Goal: Information Seeking & Learning: Check status

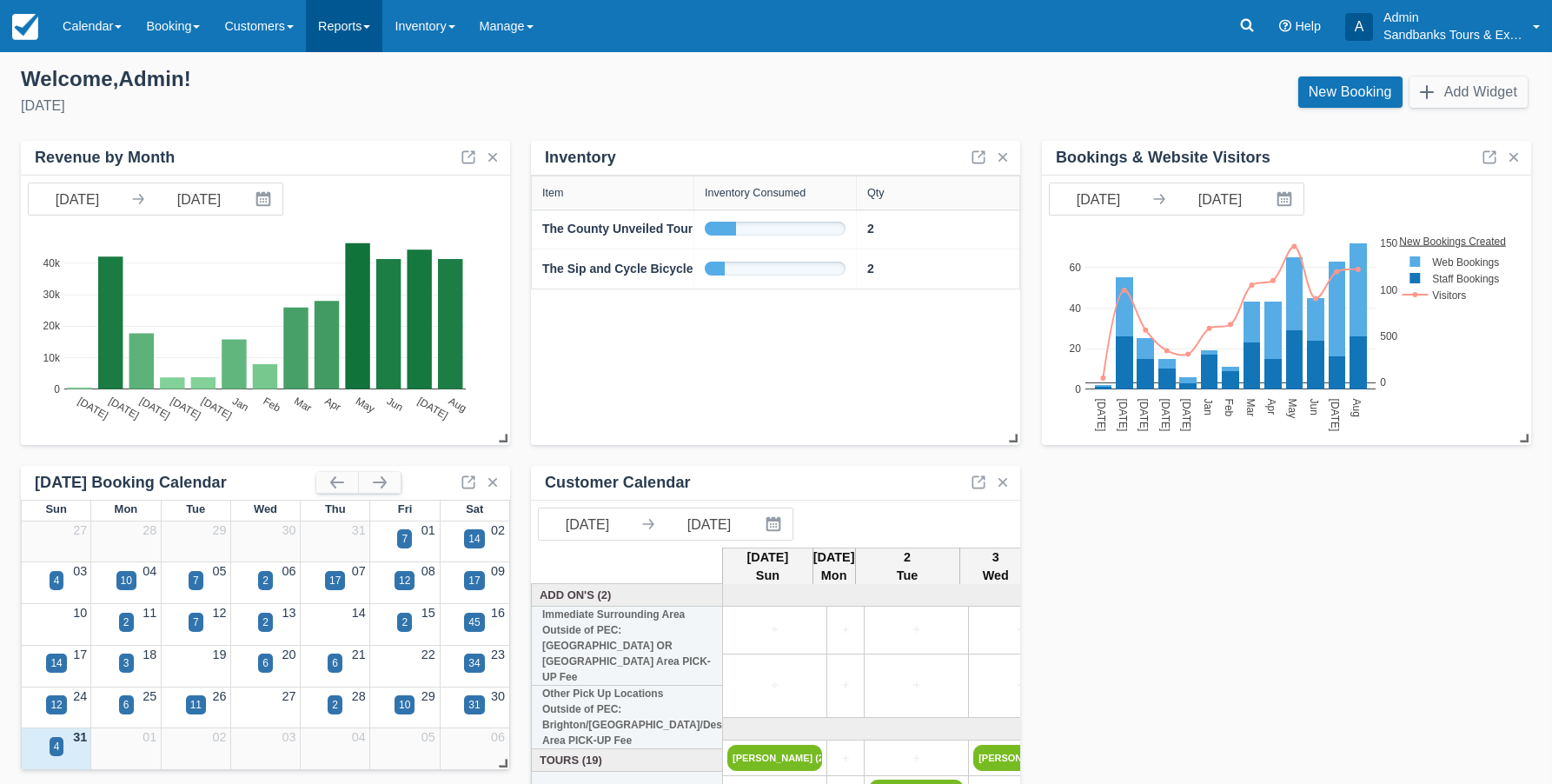
click at [383, 30] on link "Reports" at bounding box center [344, 25] width 76 height 52
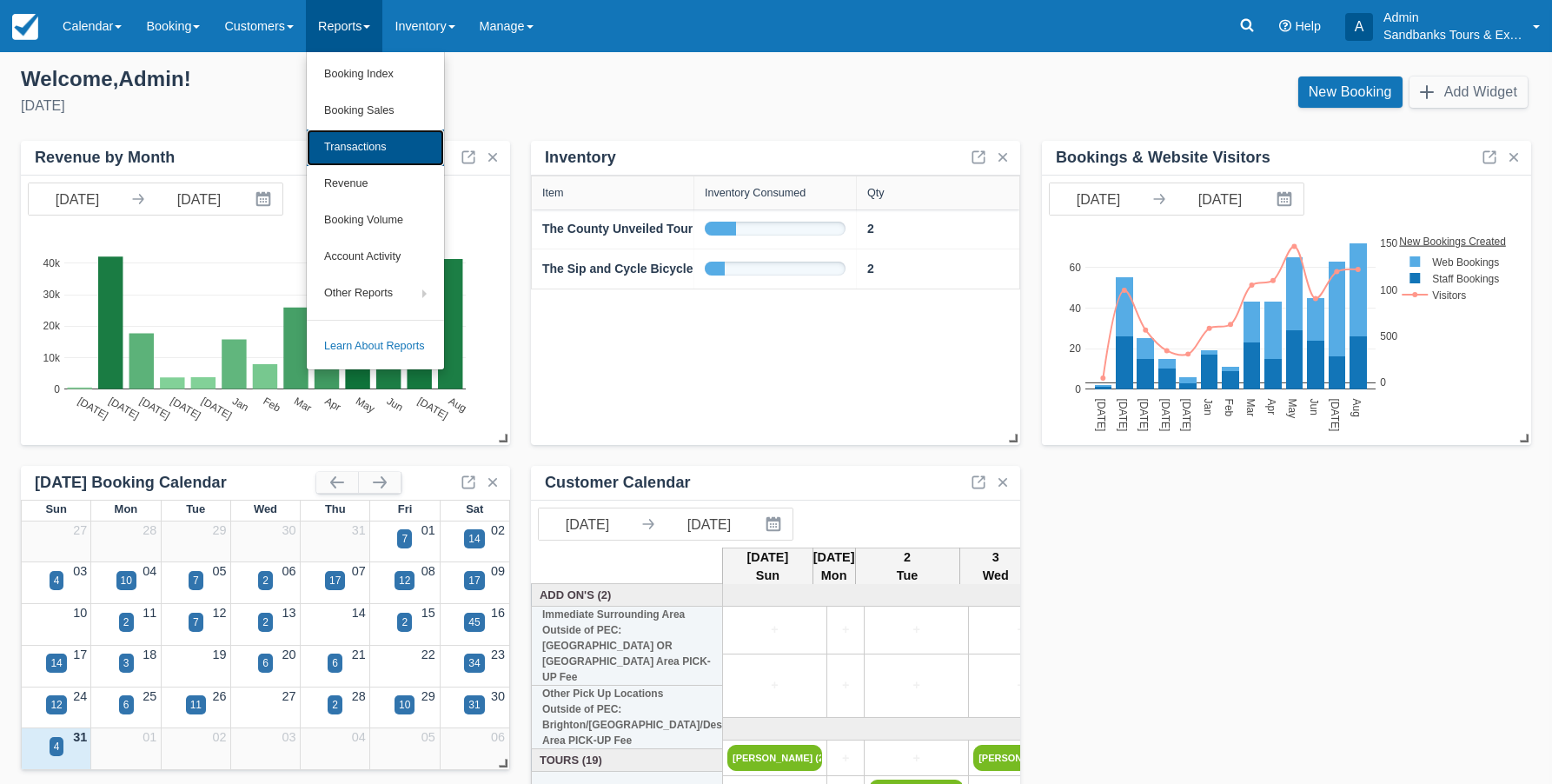
click at [394, 151] on link "Transactions" at bounding box center [375, 147] width 138 height 36
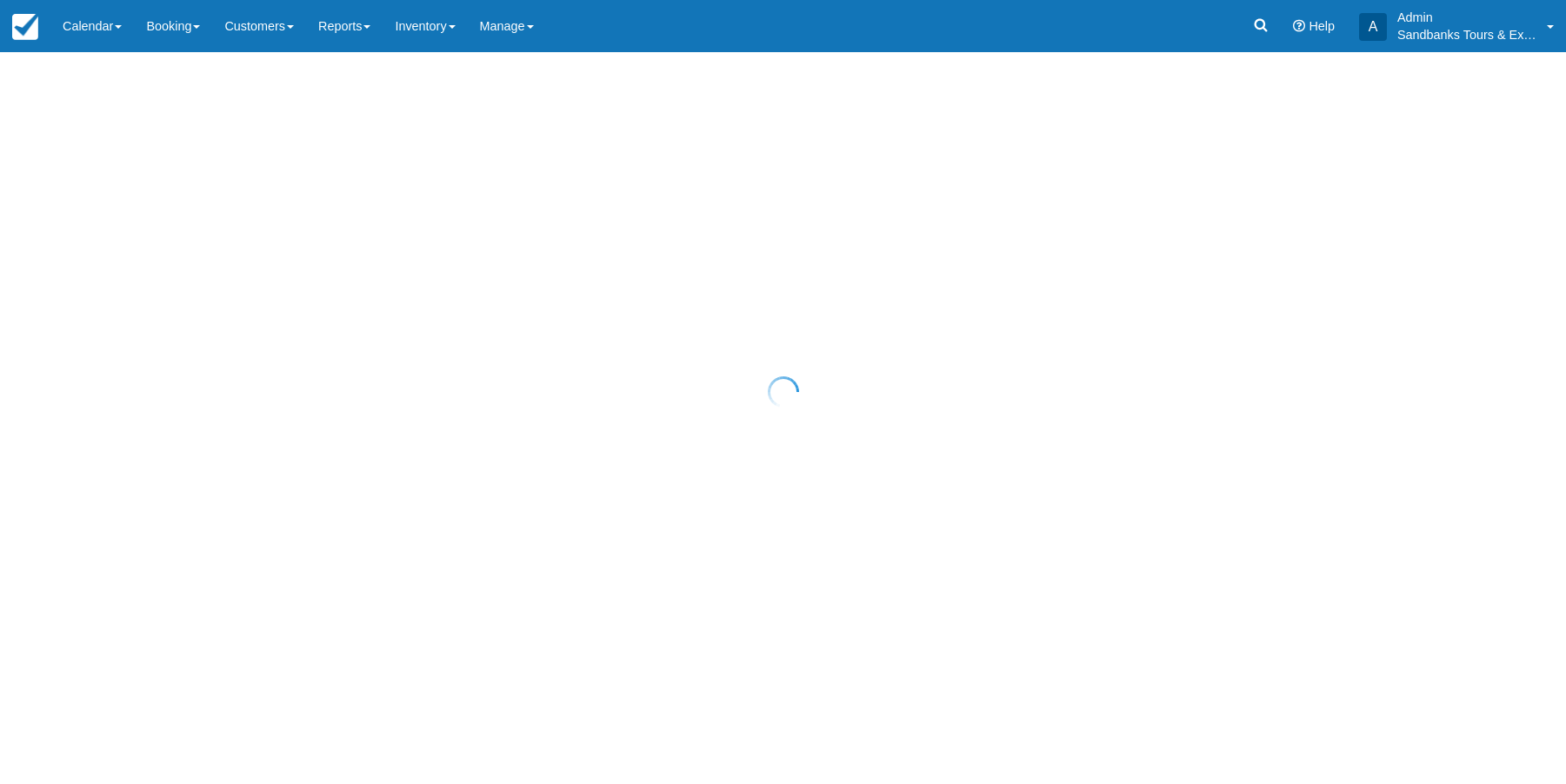
select select "10"
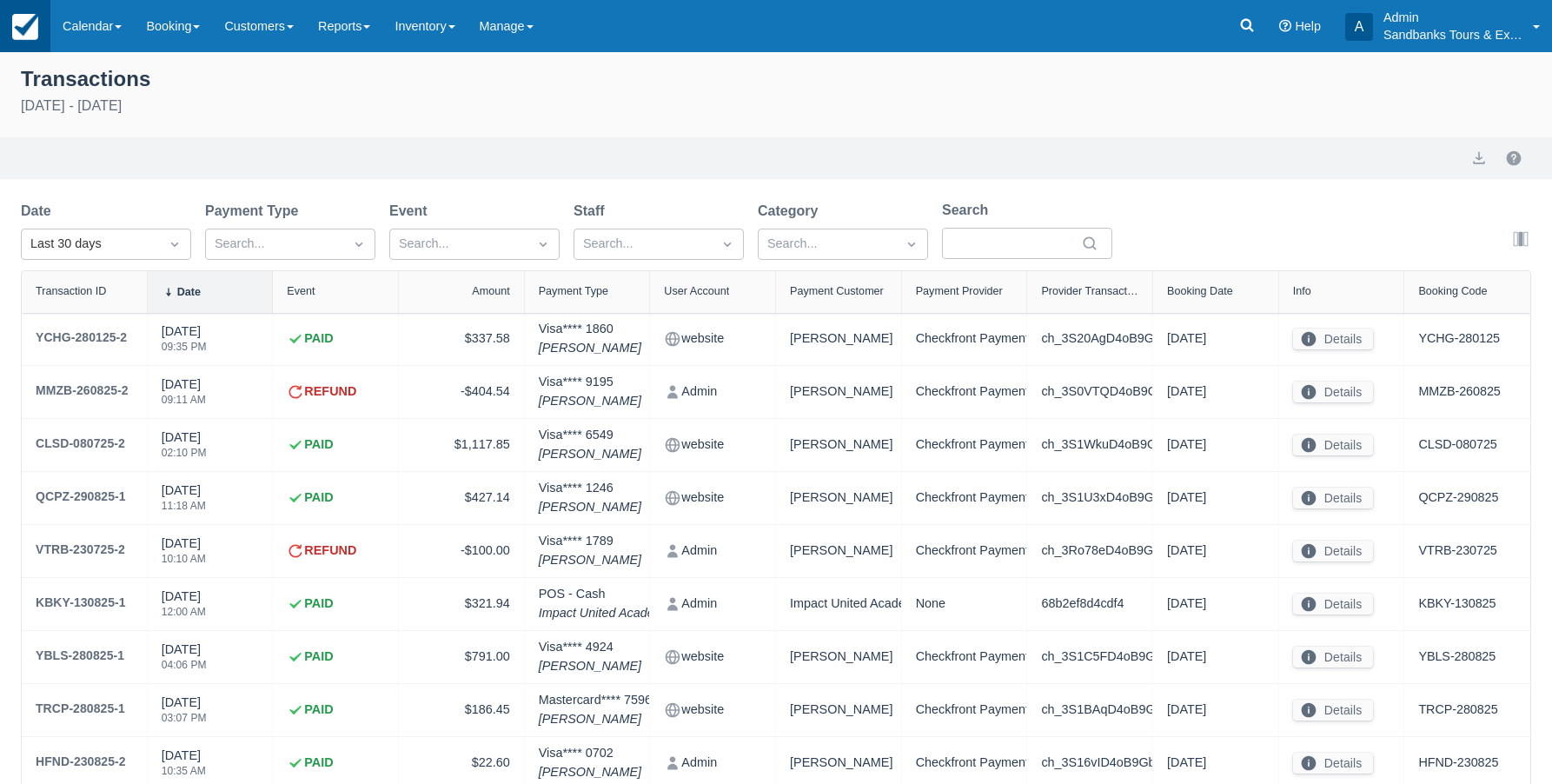
click at [35, 21] on img at bounding box center [24, 26] width 26 height 26
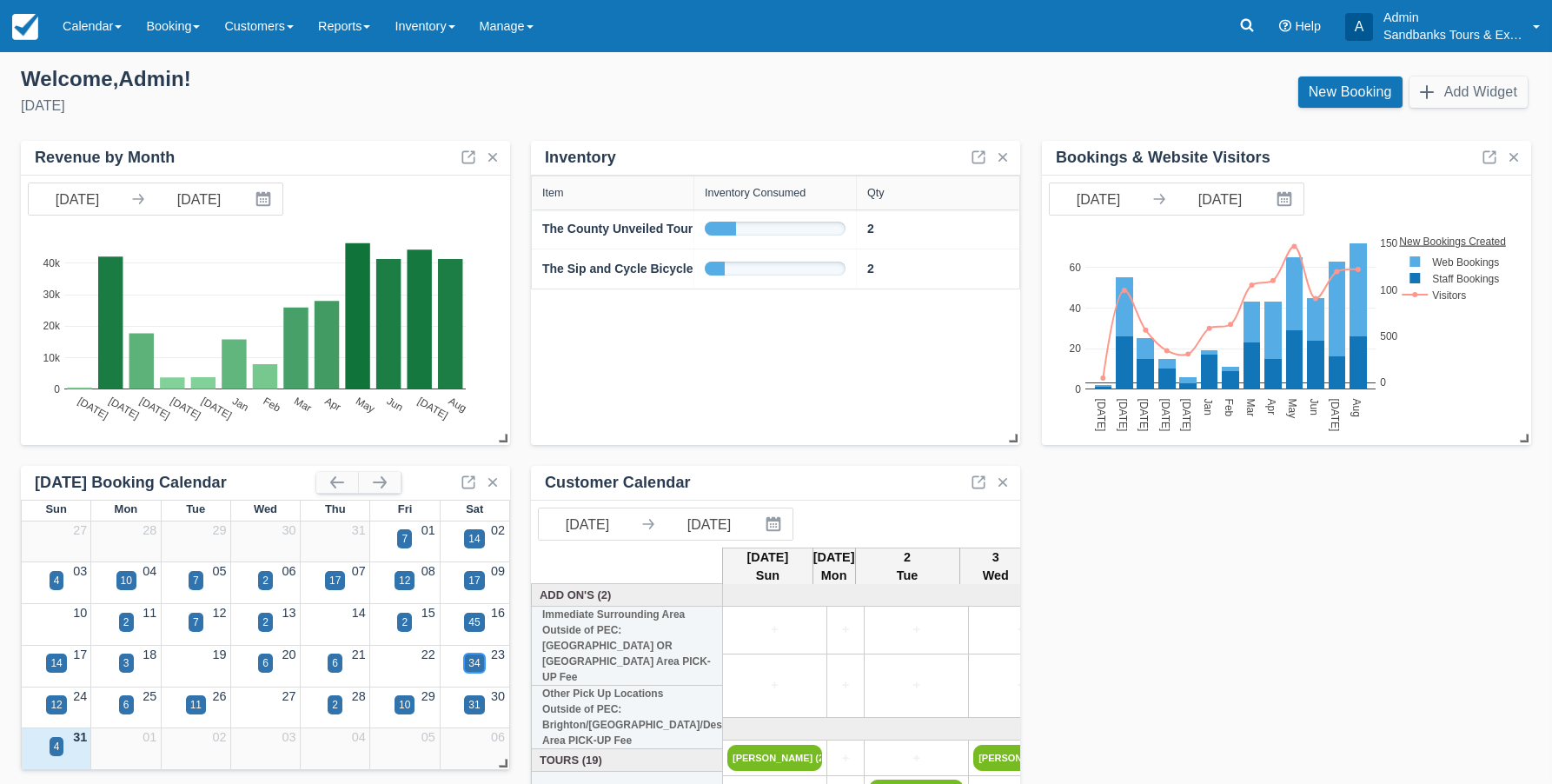
click at [473, 654] on div "34" at bounding box center [474, 663] width 20 height 20
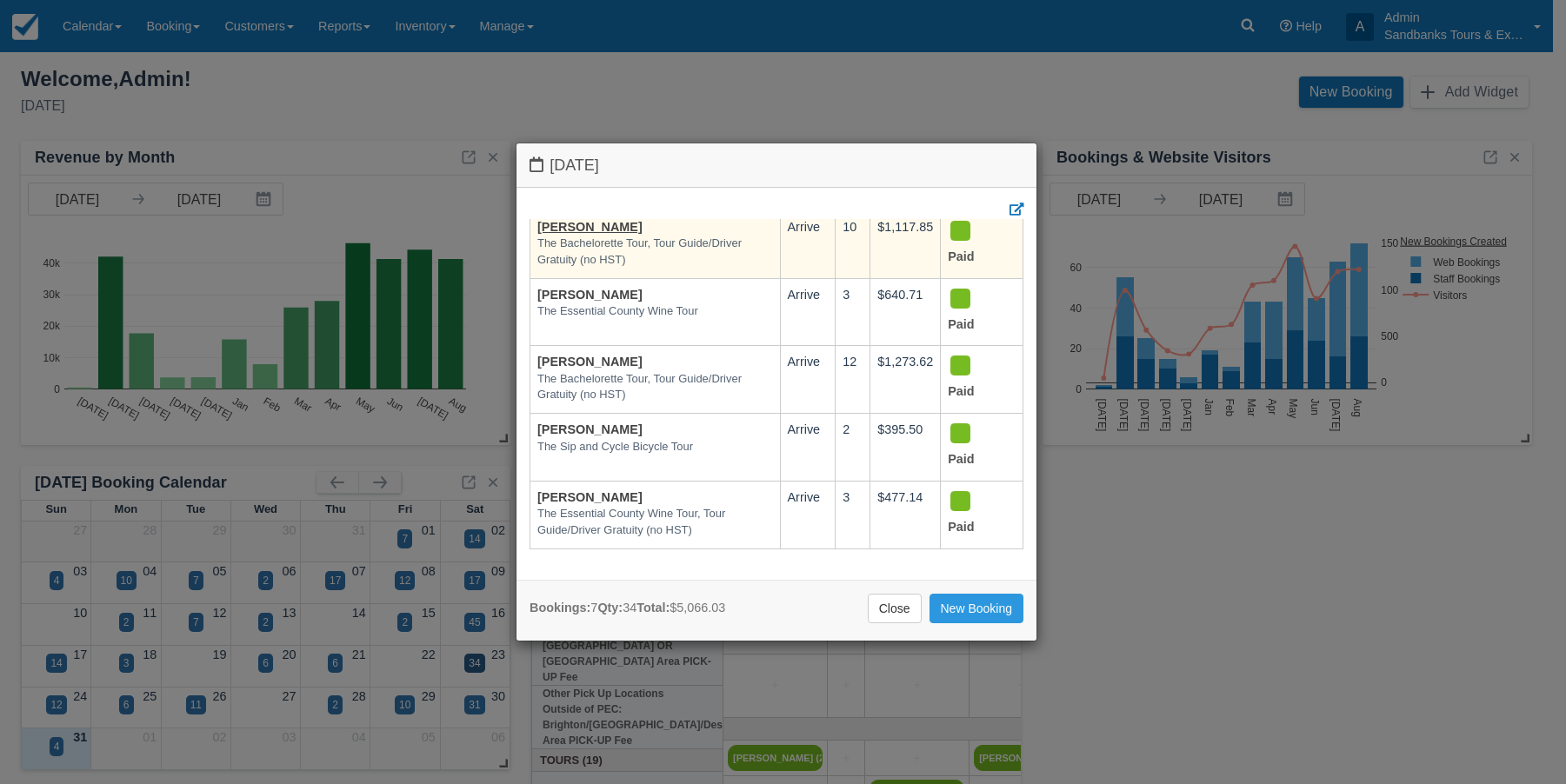
scroll to position [120, 0]
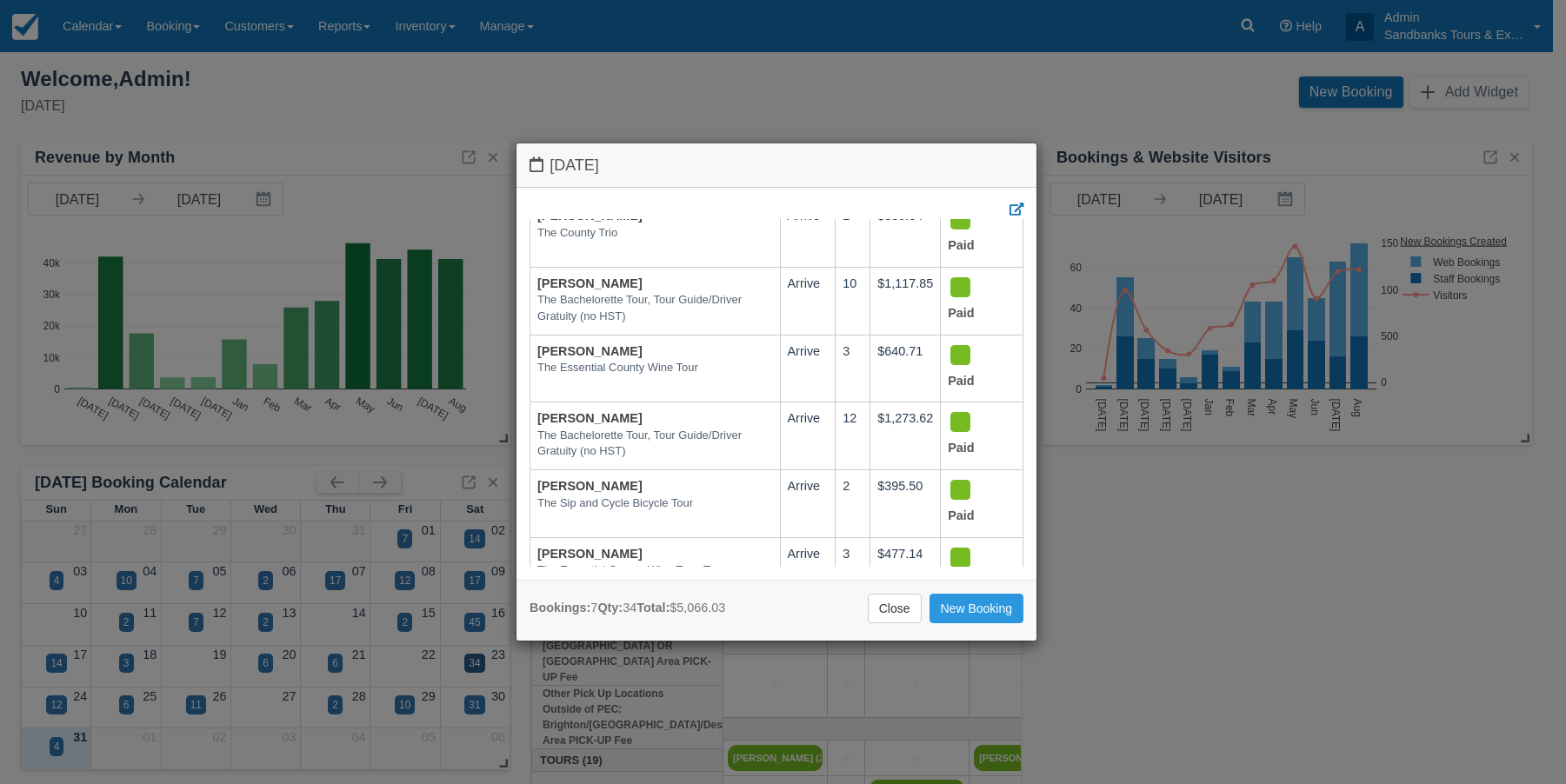
click at [476, 706] on div "Saturday August 23 2025 Booking Aug 23 Qty Amount Status Monica Poulo Shuttle S…" at bounding box center [783, 392] width 1566 height 784
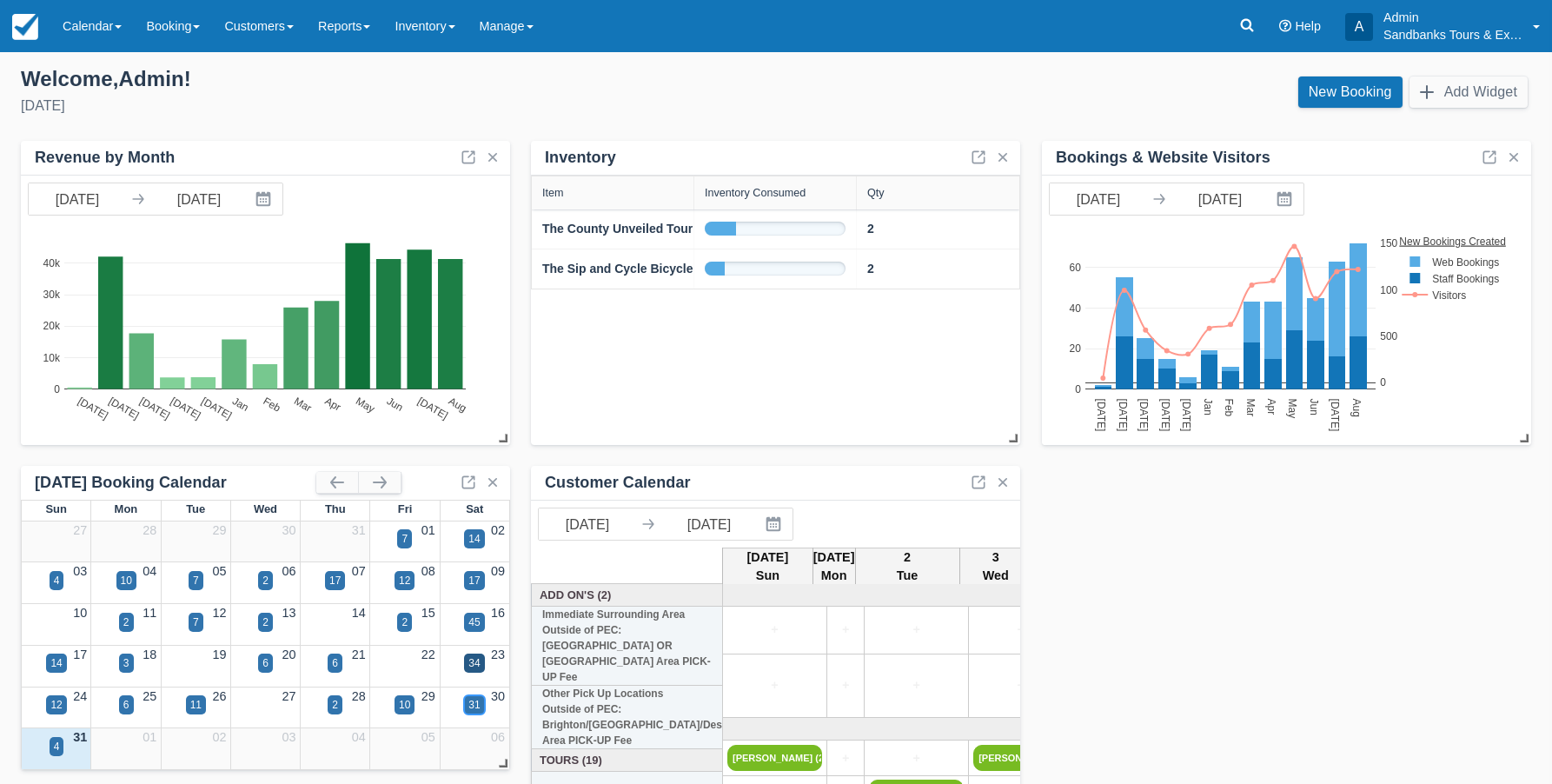
click at [476, 706] on div "31" at bounding box center [475, 705] width 12 height 16
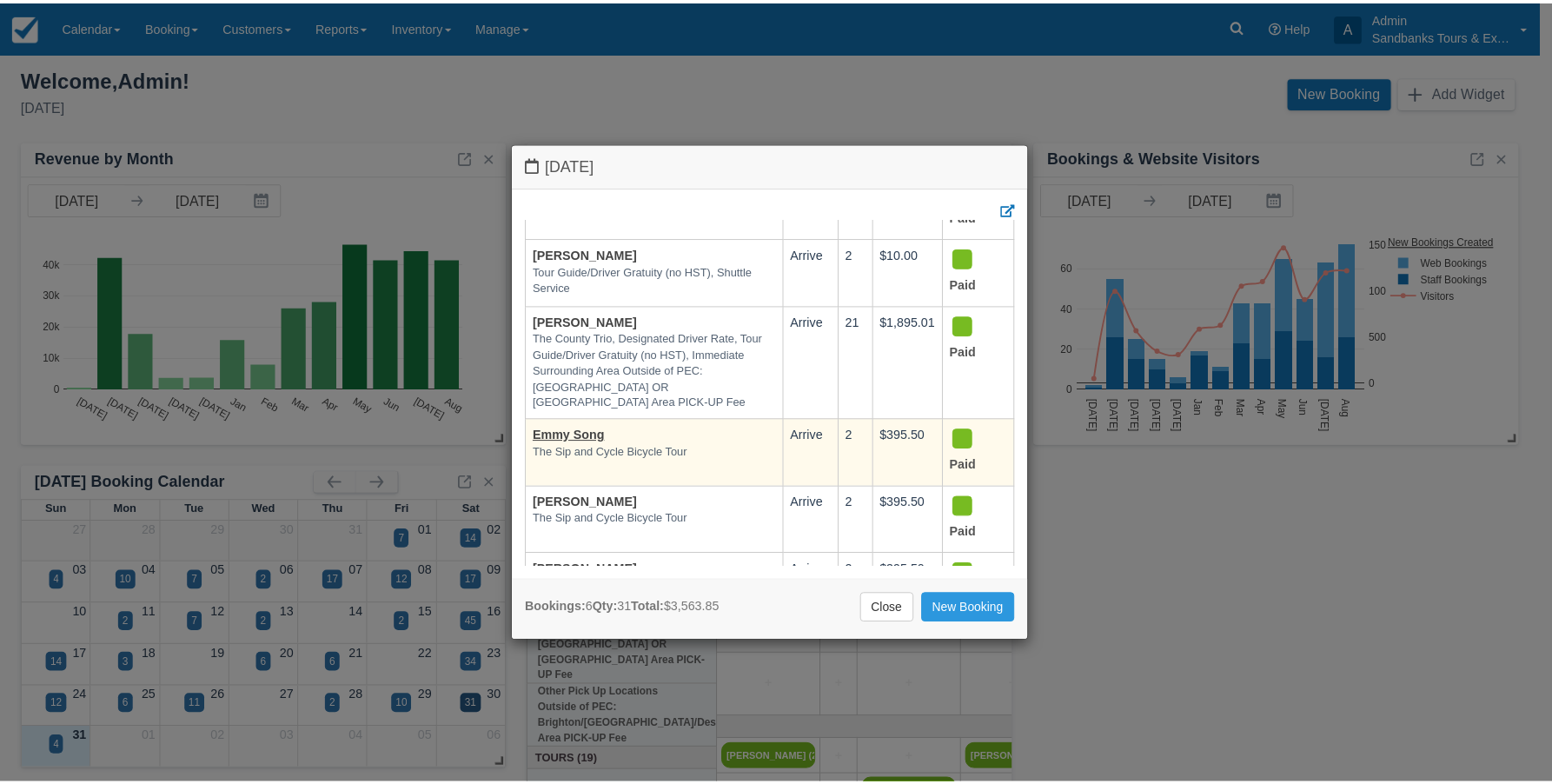
scroll to position [0, 0]
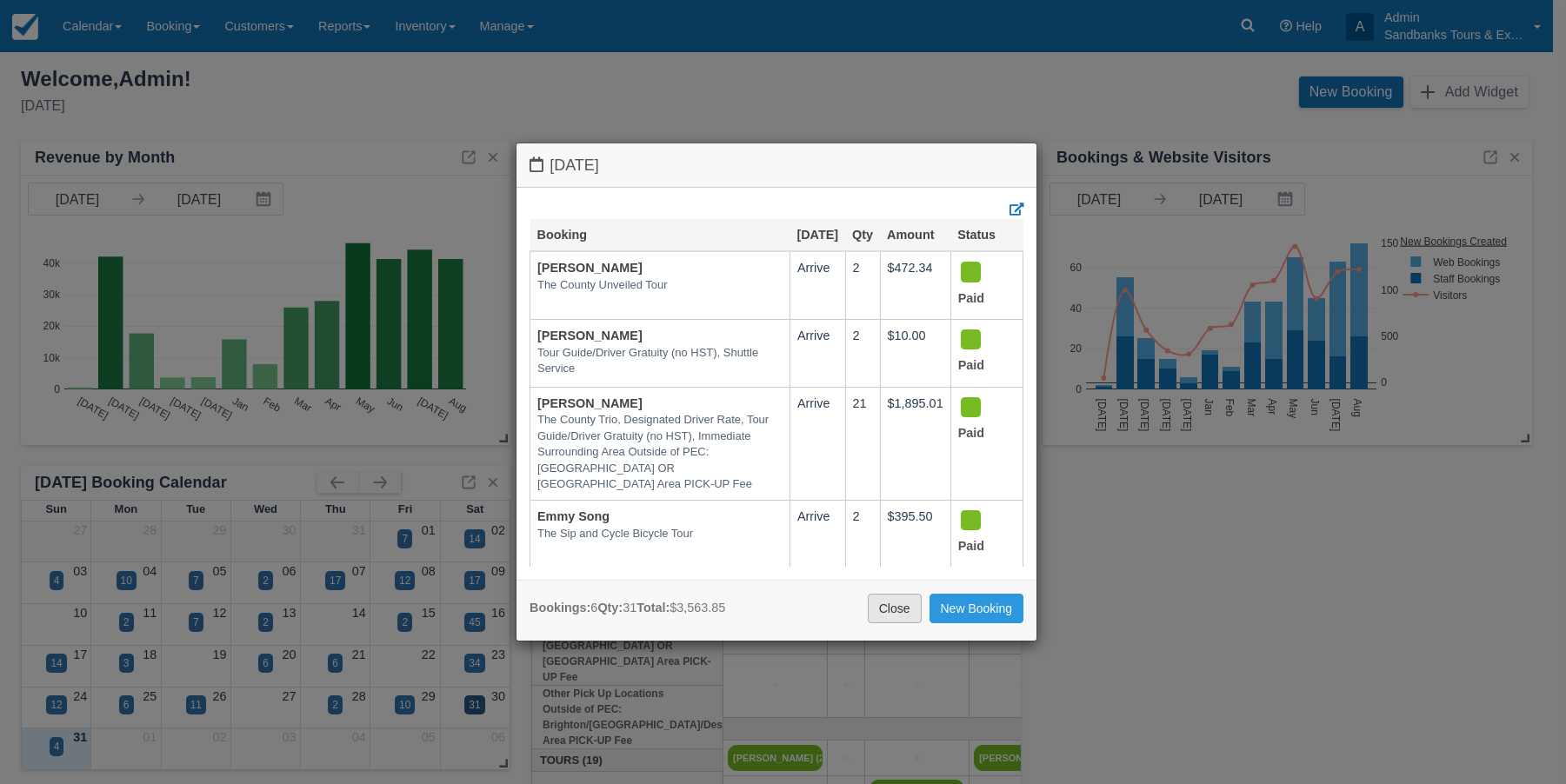
click at [896, 602] on link "Close" at bounding box center [894, 608] width 54 height 29
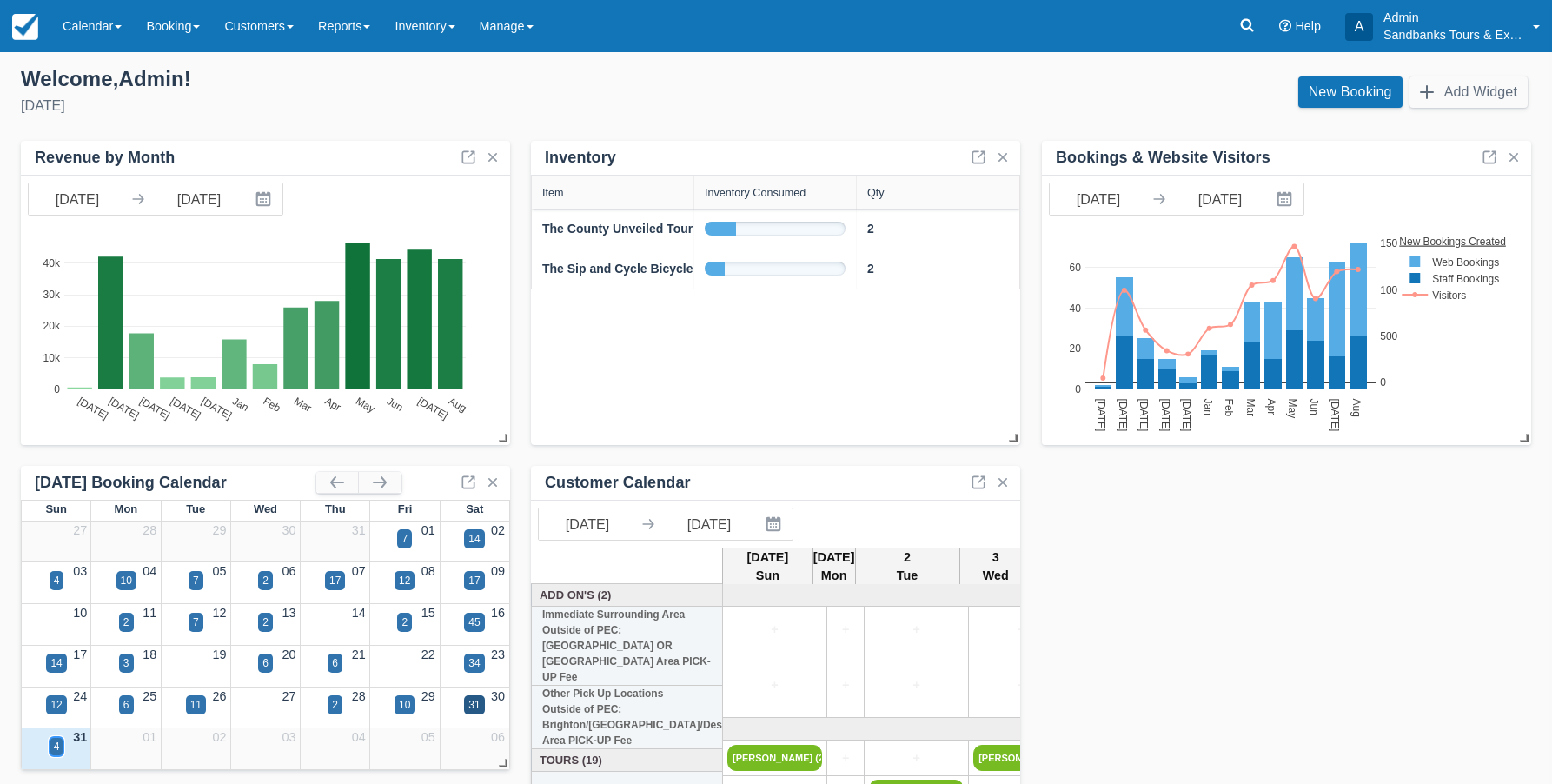
click at [63, 741] on div "4" at bounding box center [57, 747] width 15 height 20
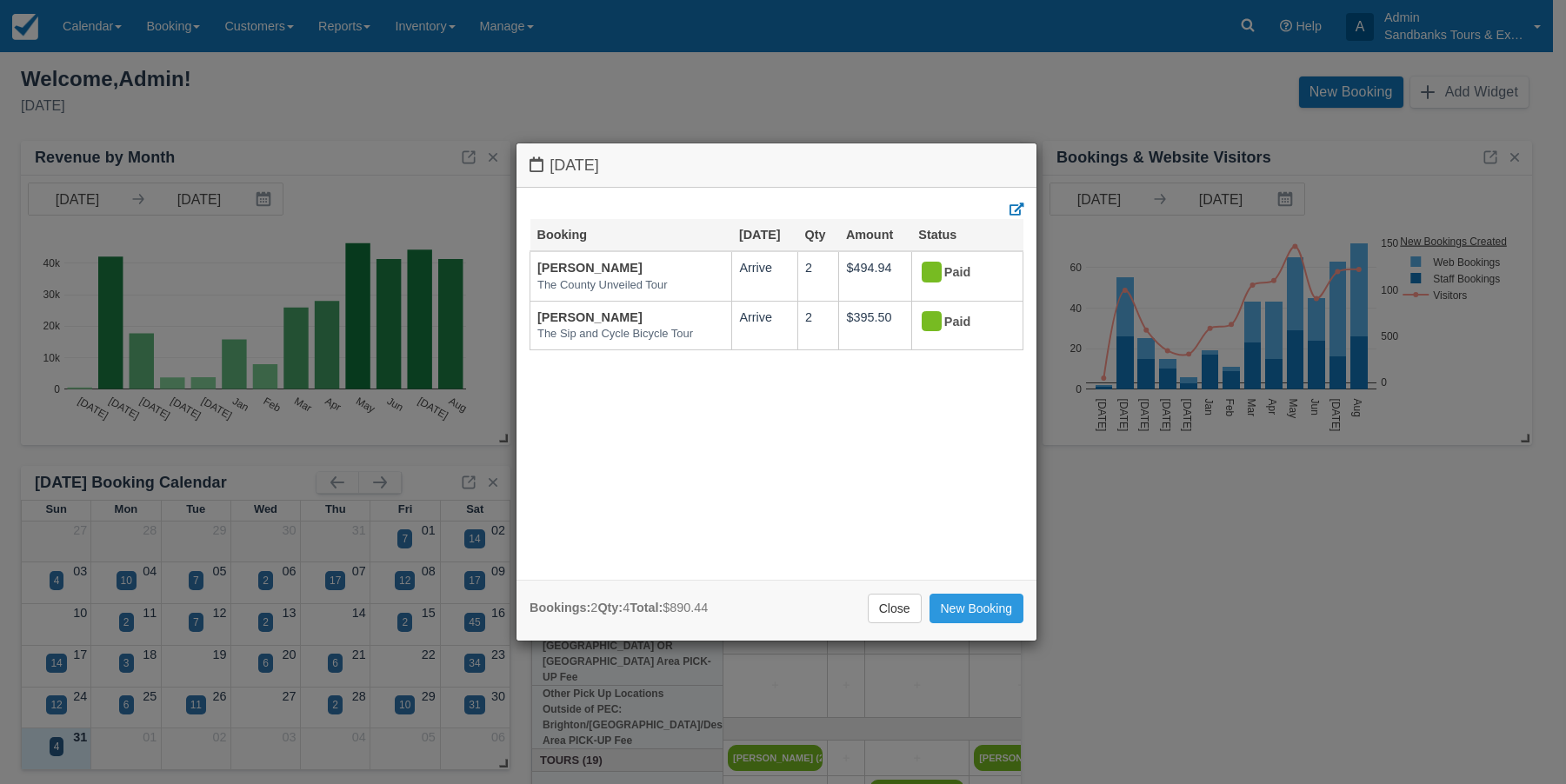
click at [377, 475] on div "Sunday August 31 2025 Booking Aug 31 Qty Amount Status Émilie Mayer The County …" at bounding box center [783, 392] width 1566 height 784
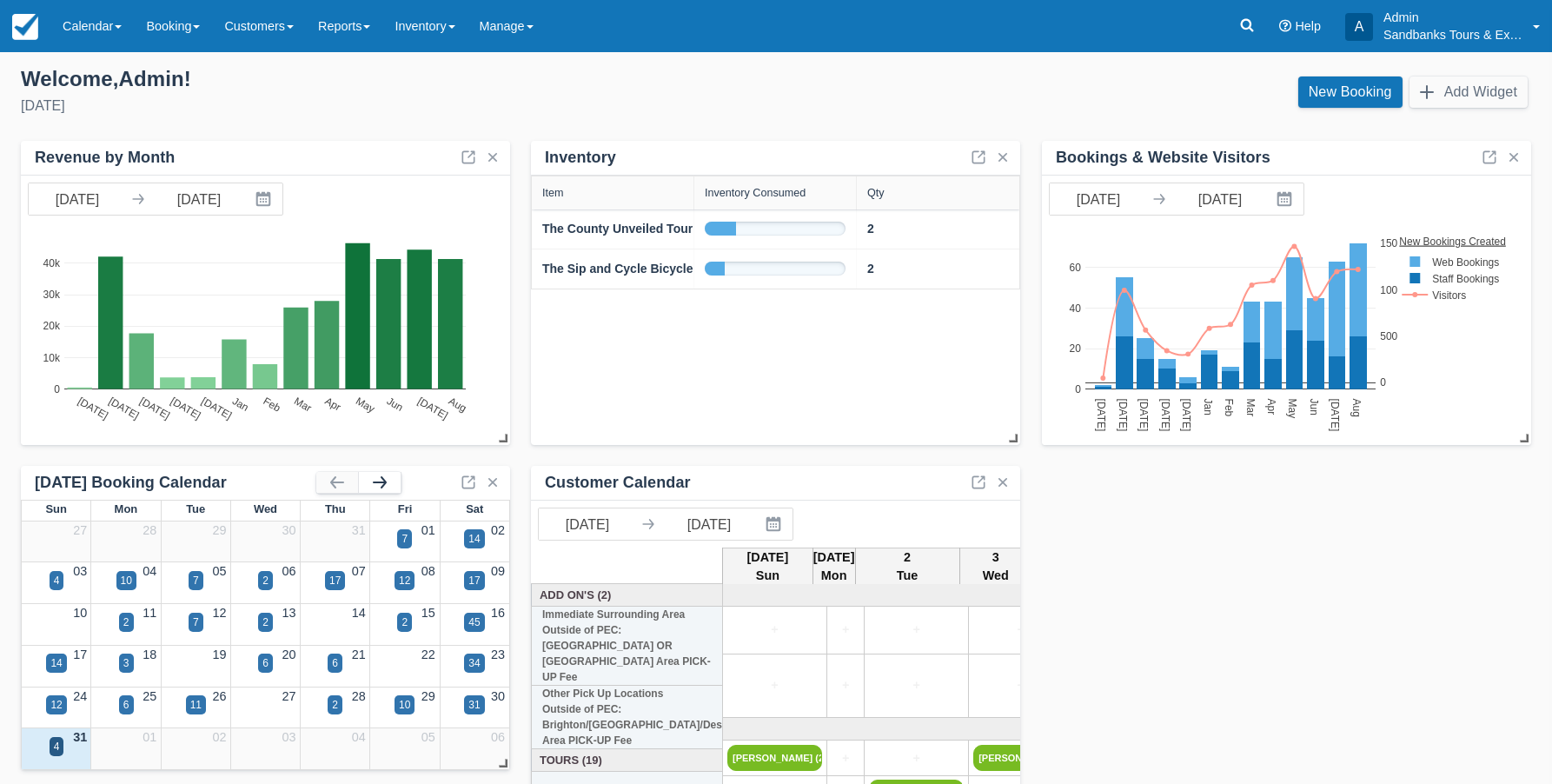
click at [383, 482] on button "button" at bounding box center [380, 481] width 42 height 21
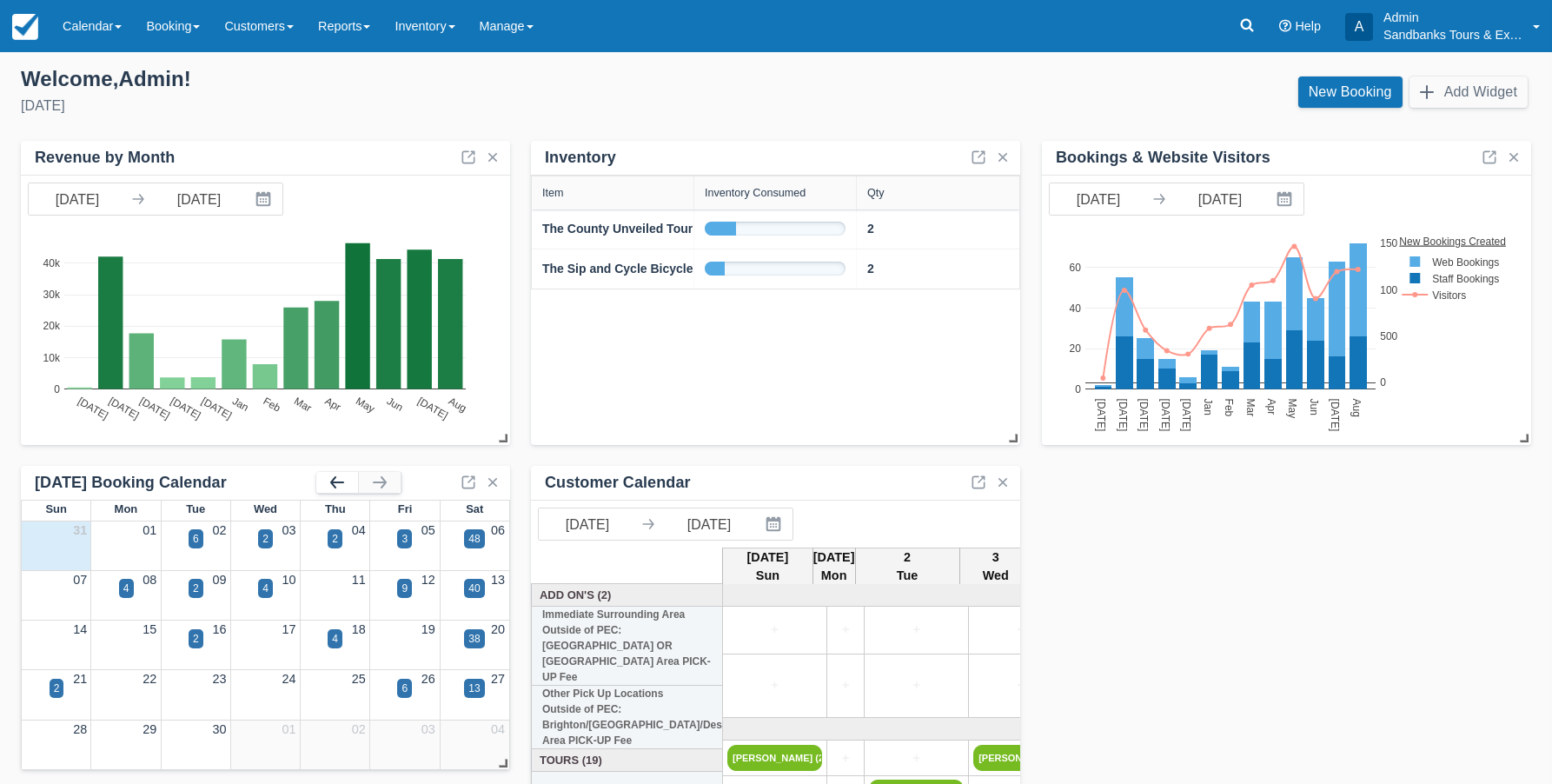
click at [336, 484] on button "button" at bounding box center [337, 481] width 42 height 21
